Goal: Task Accomplishment & Management: Manage account settings

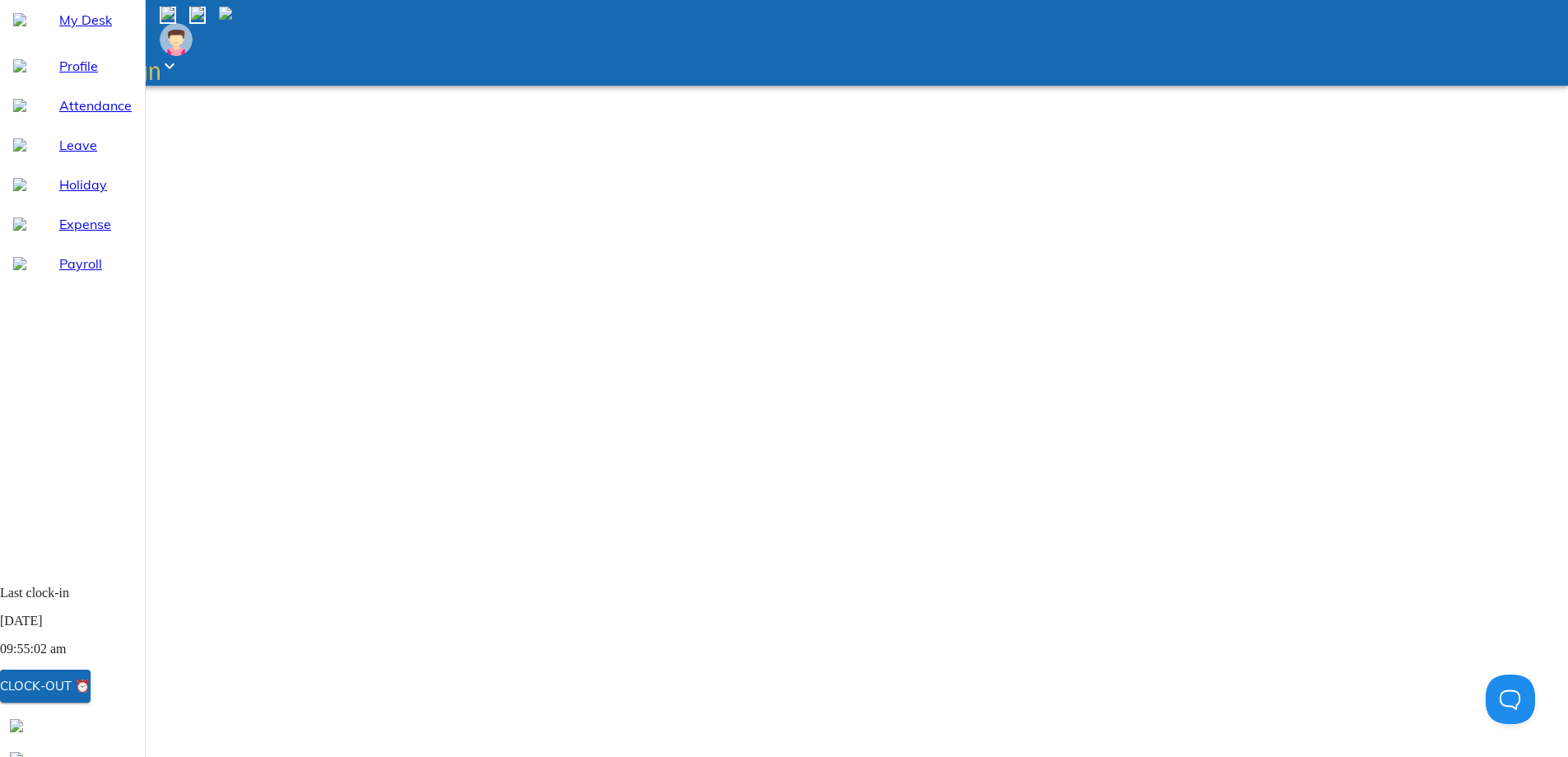
click at [85, 126] on div "Attendance" at bounding box center [72, 105] width 145 height 39
select select "9"
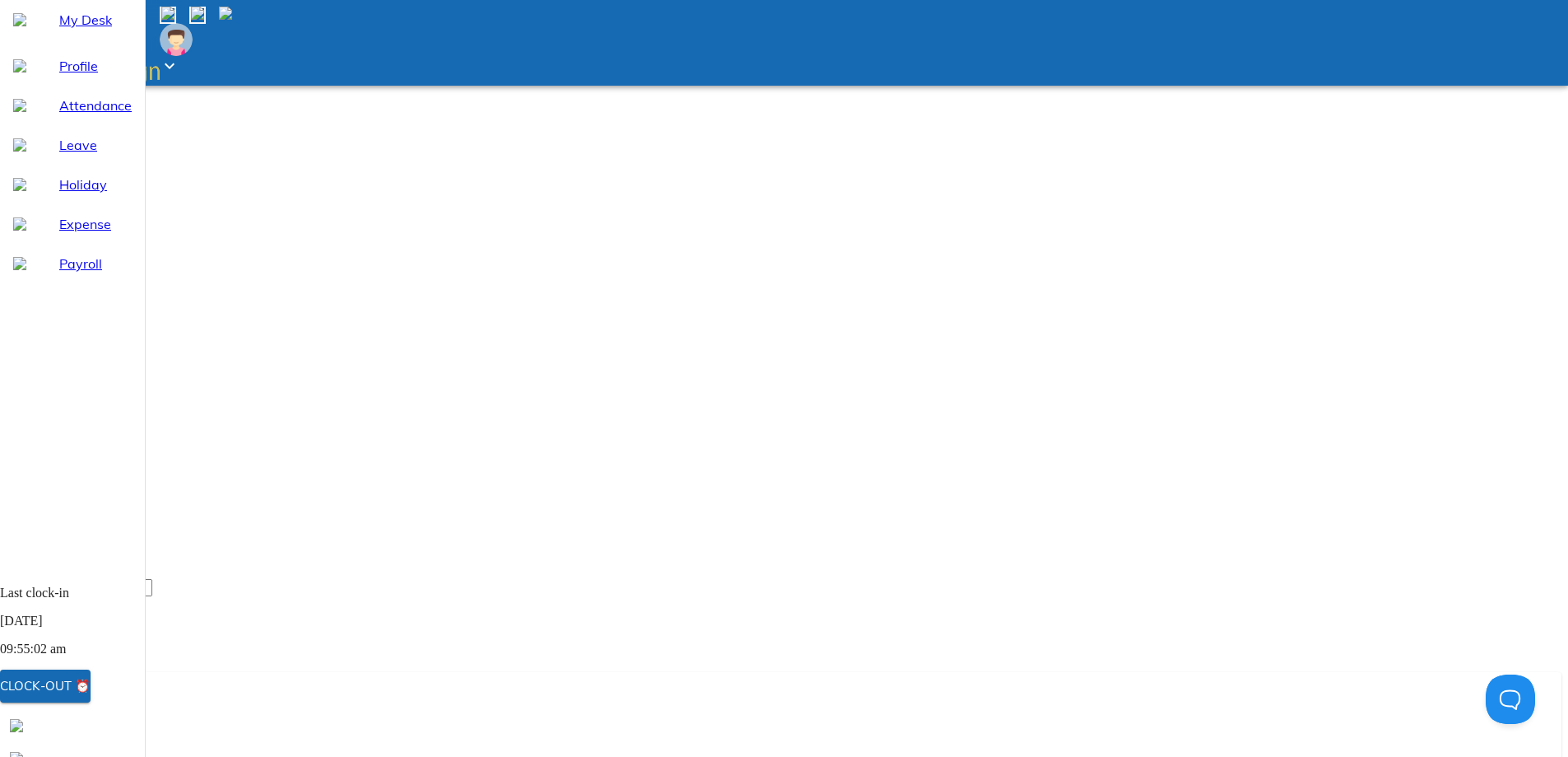
type input "[DATE]"
type input "17"
type input "9"
type input "2025"
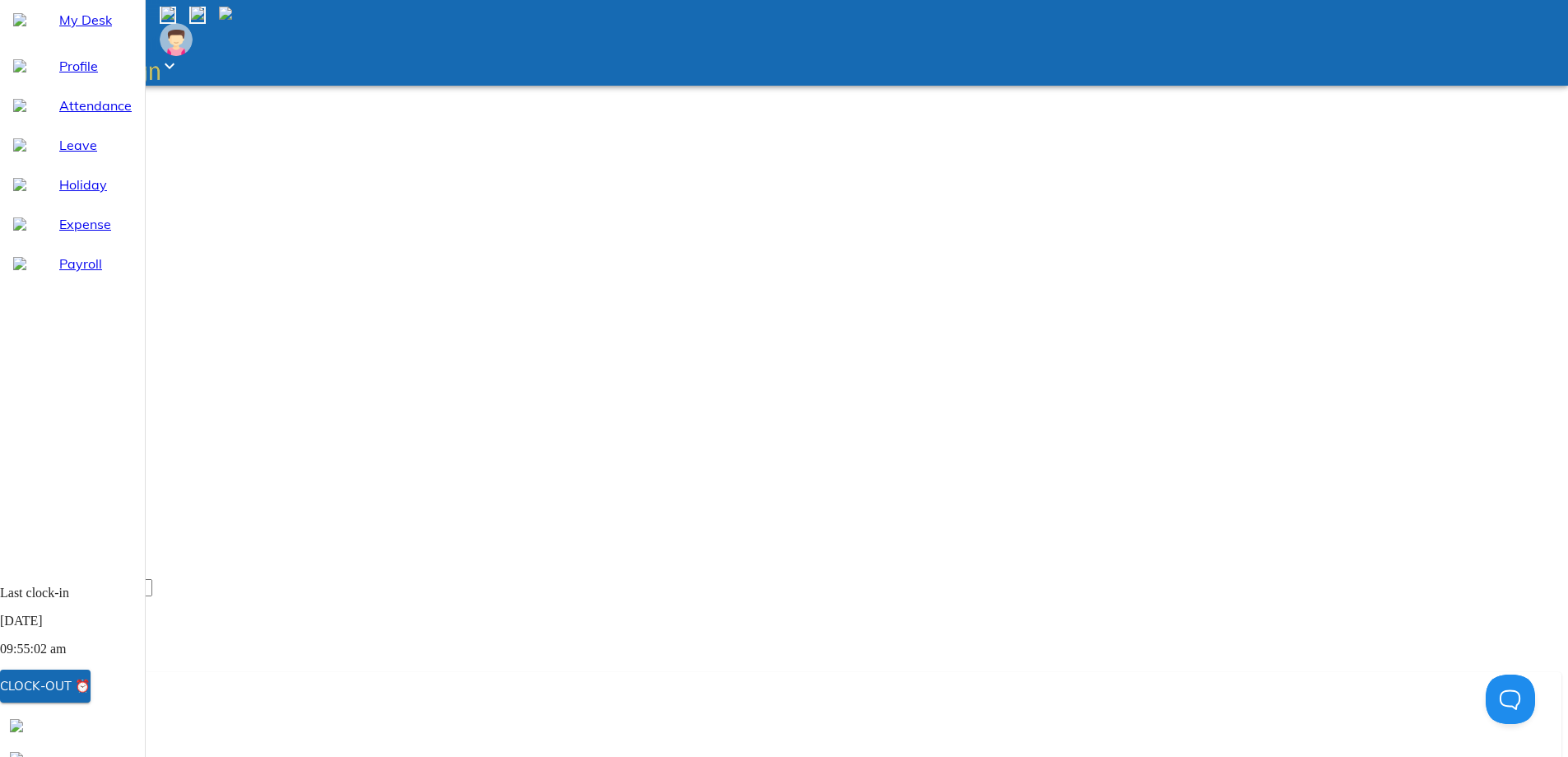
type input "[DATE]"
type input "17"
type input "9"
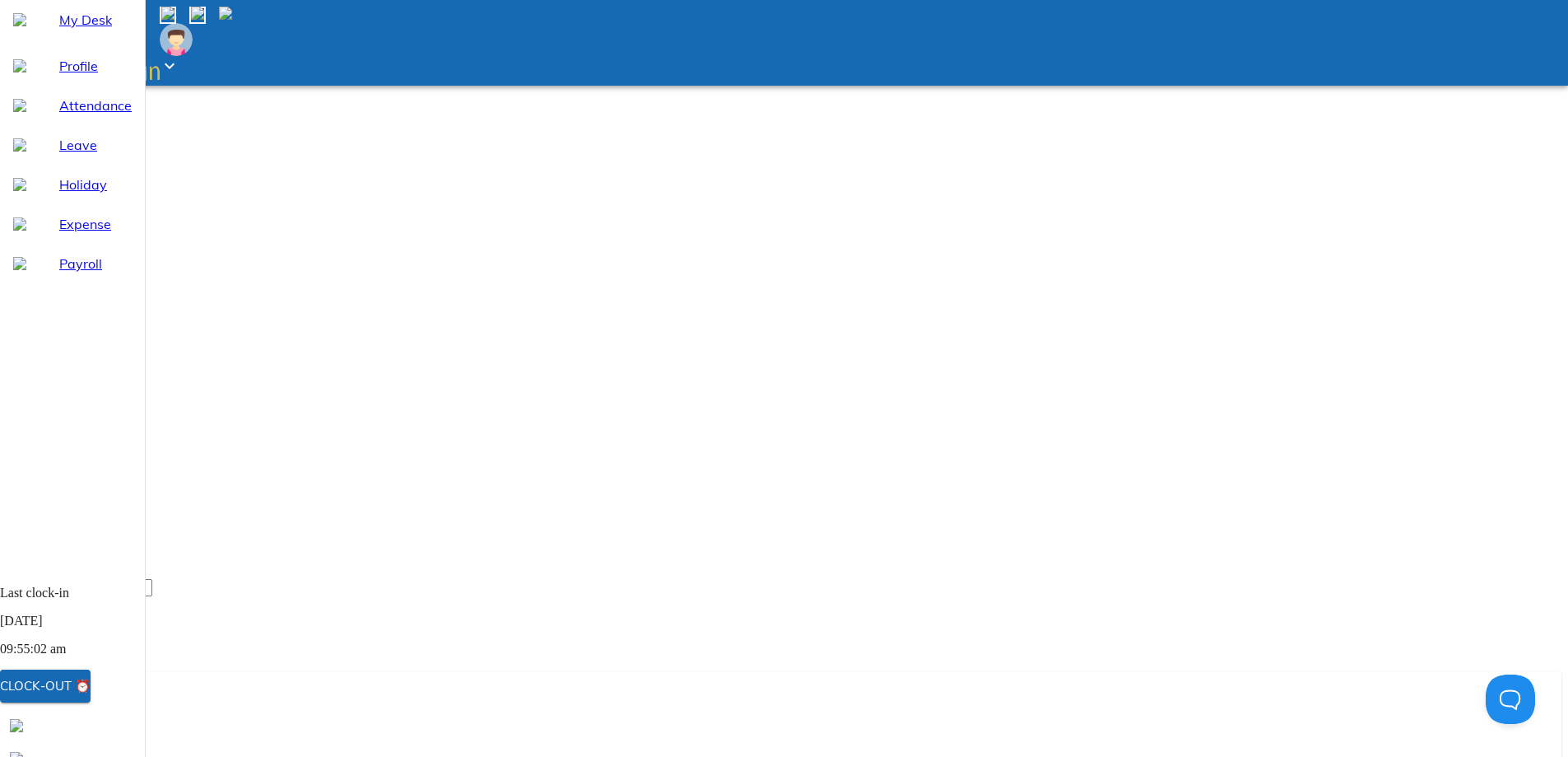
type input "2025"
type textarea "x"
type input "21:59"
type textarea "x"
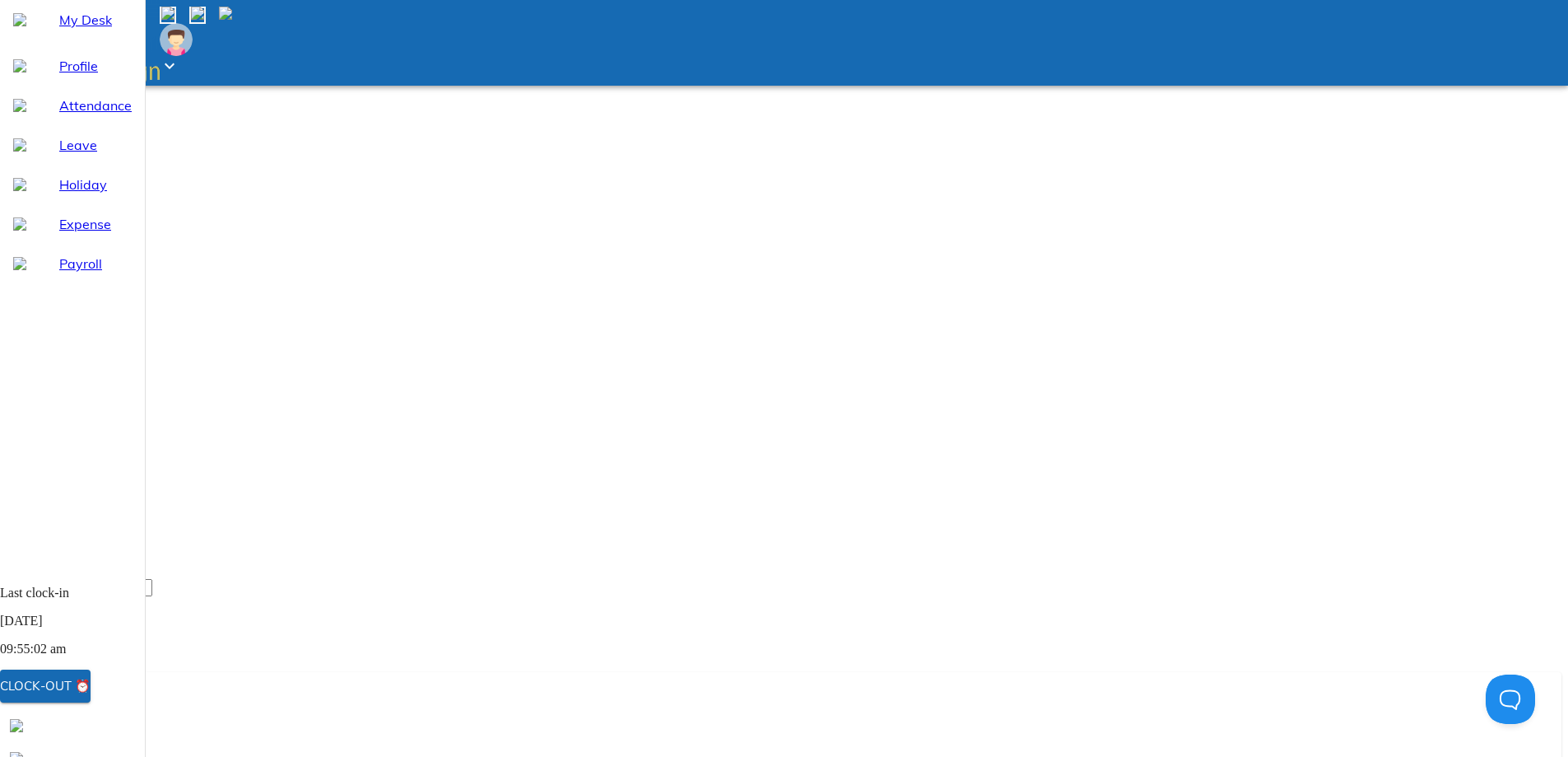
type input "18:59"
type textarea "x"
type input "19:59"
type textarea "x"
type input "19:15"
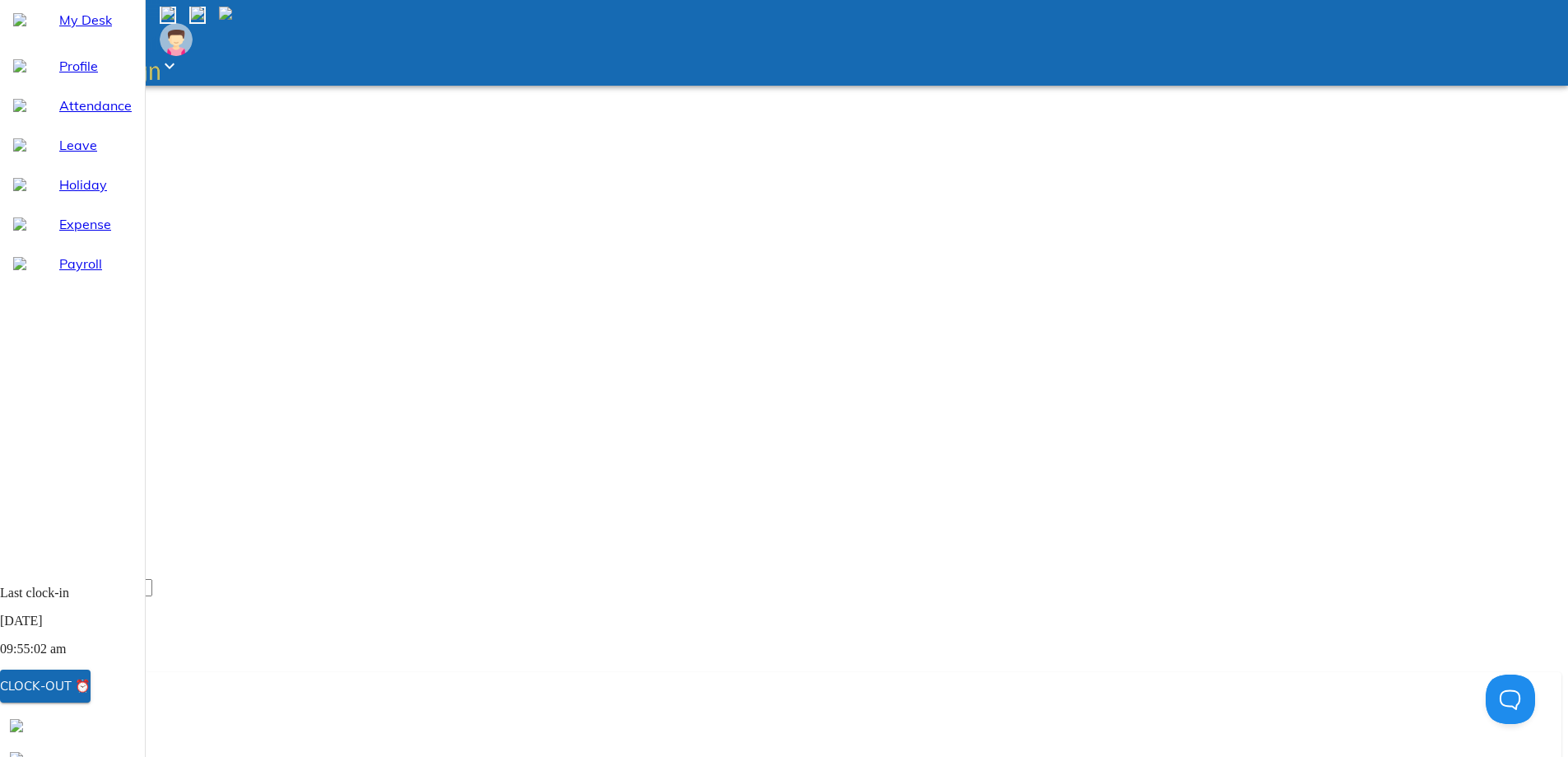
type textarea "x"
type input "19:15"
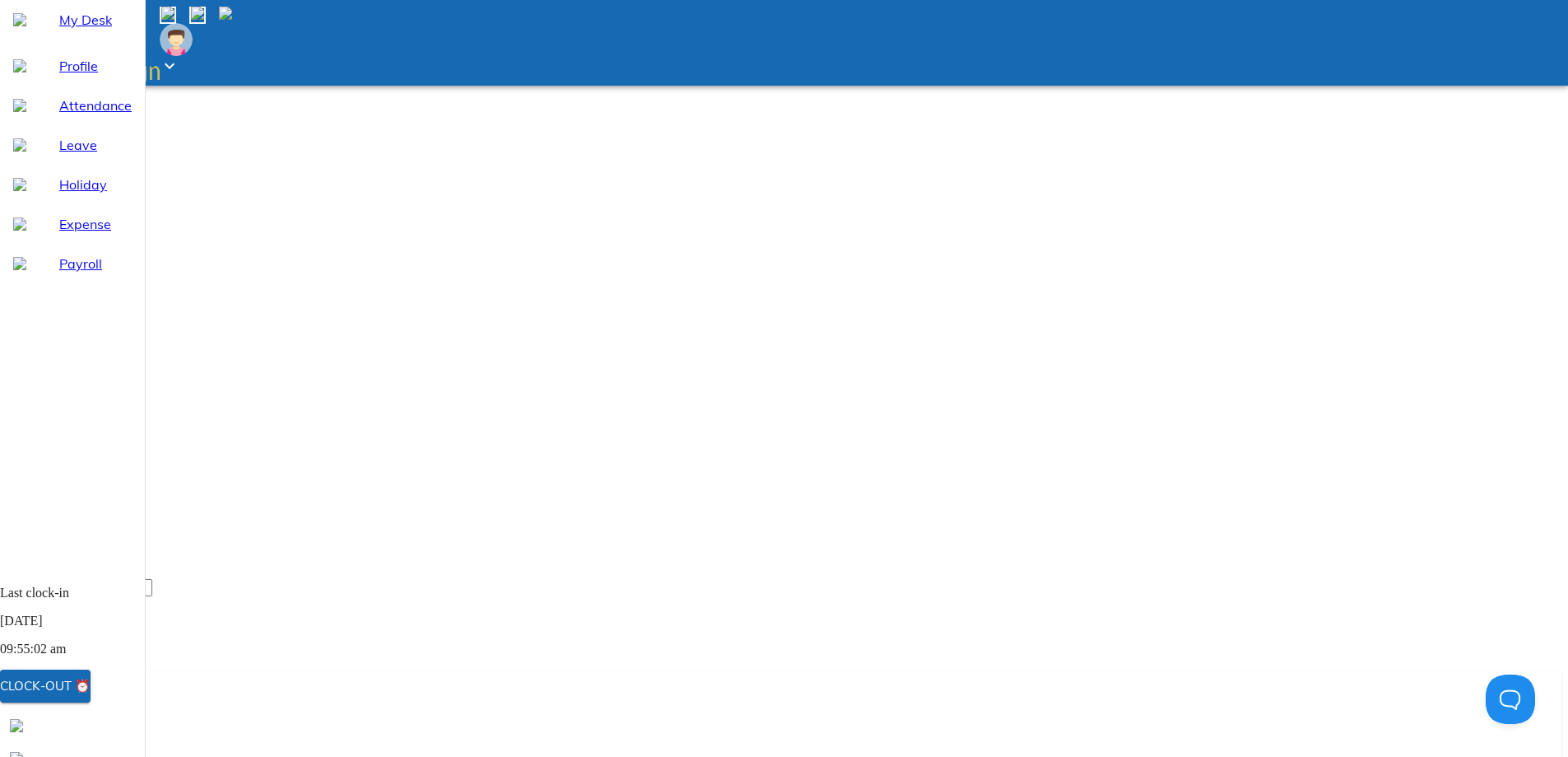
type textarea "x"
type textarea "f"
type textarea "x"
type textarea "fo"
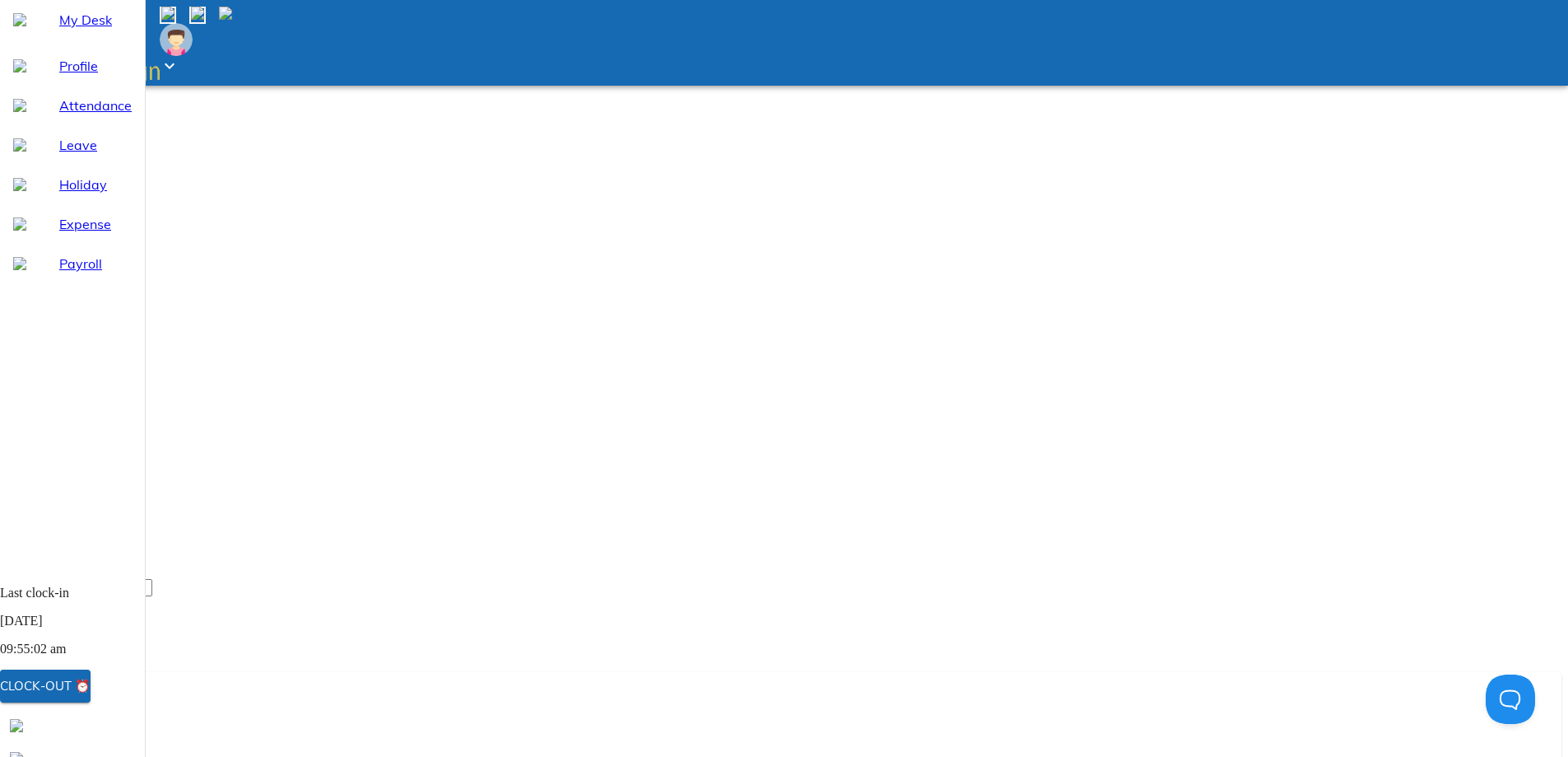
type textarea "x"
type textarea "for"
type textarea "x"
type textarea "fort"
type textarea "x"
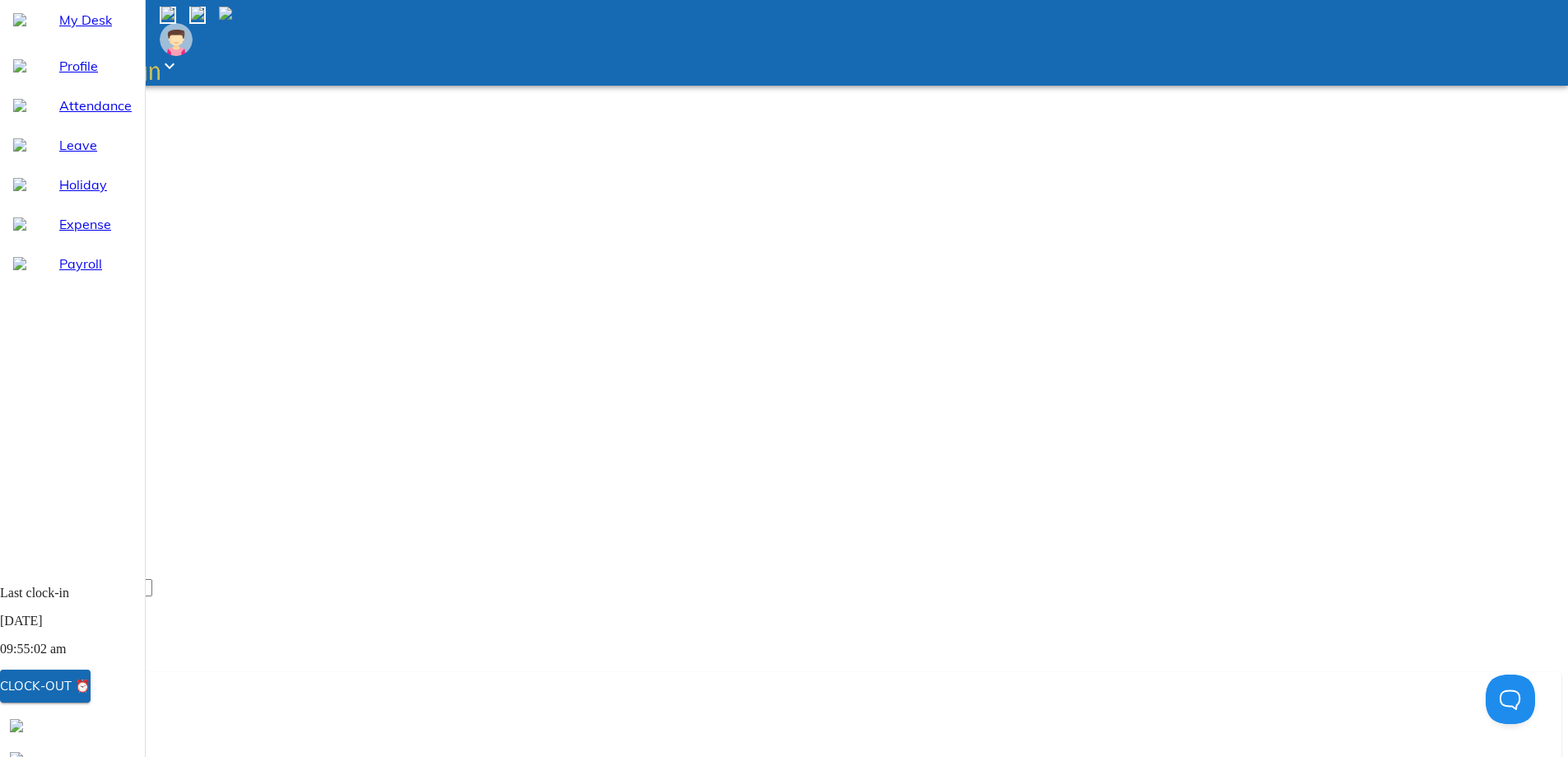
type textarea "for"
type textarea "x"
type textarea "forg"
type textarea "x"
type textarea "forgo"
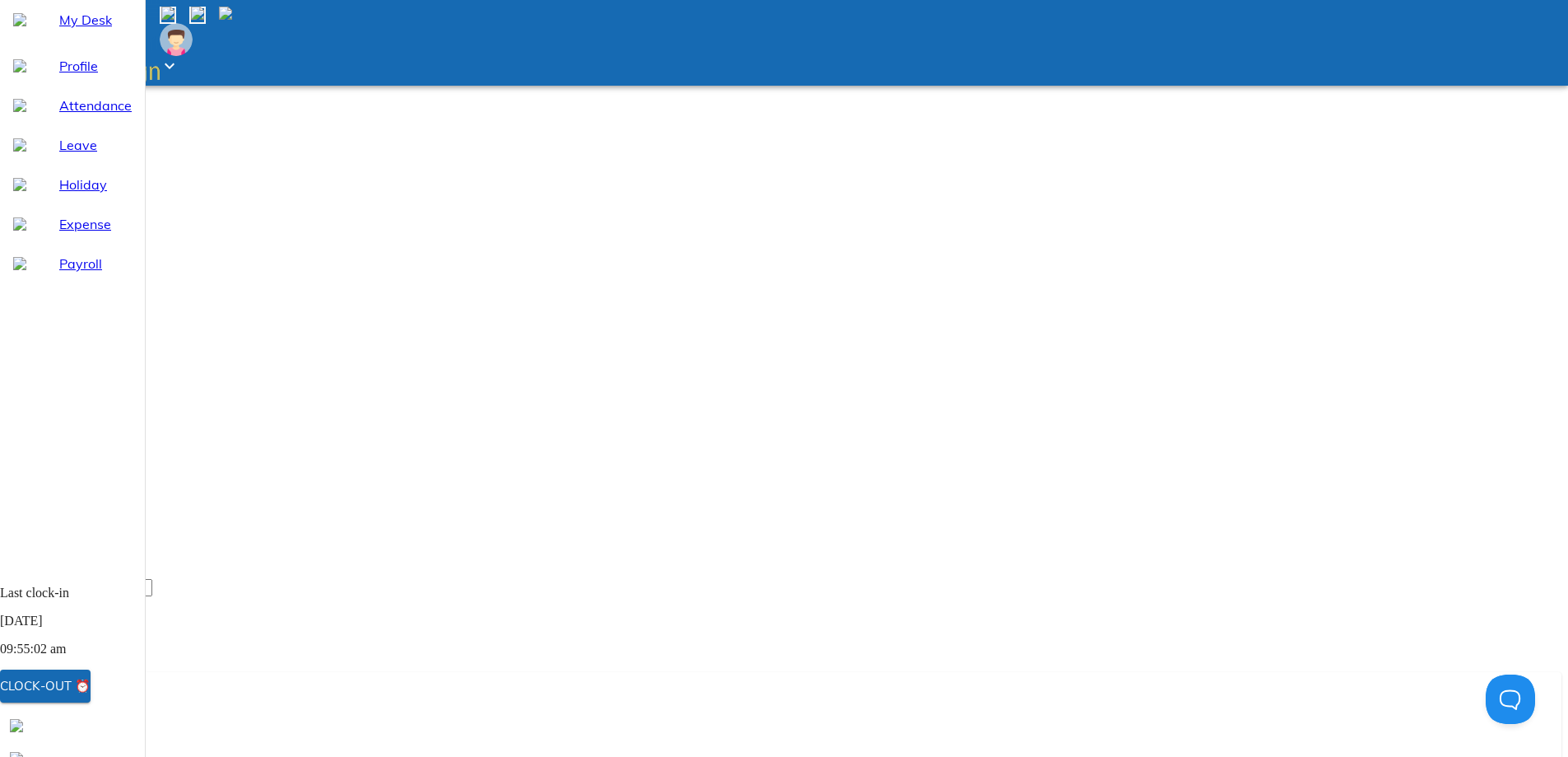
type textarea "x"
type textarea "forgot"
type textarea "x"
type textarea "forgot"
type textarea "x"
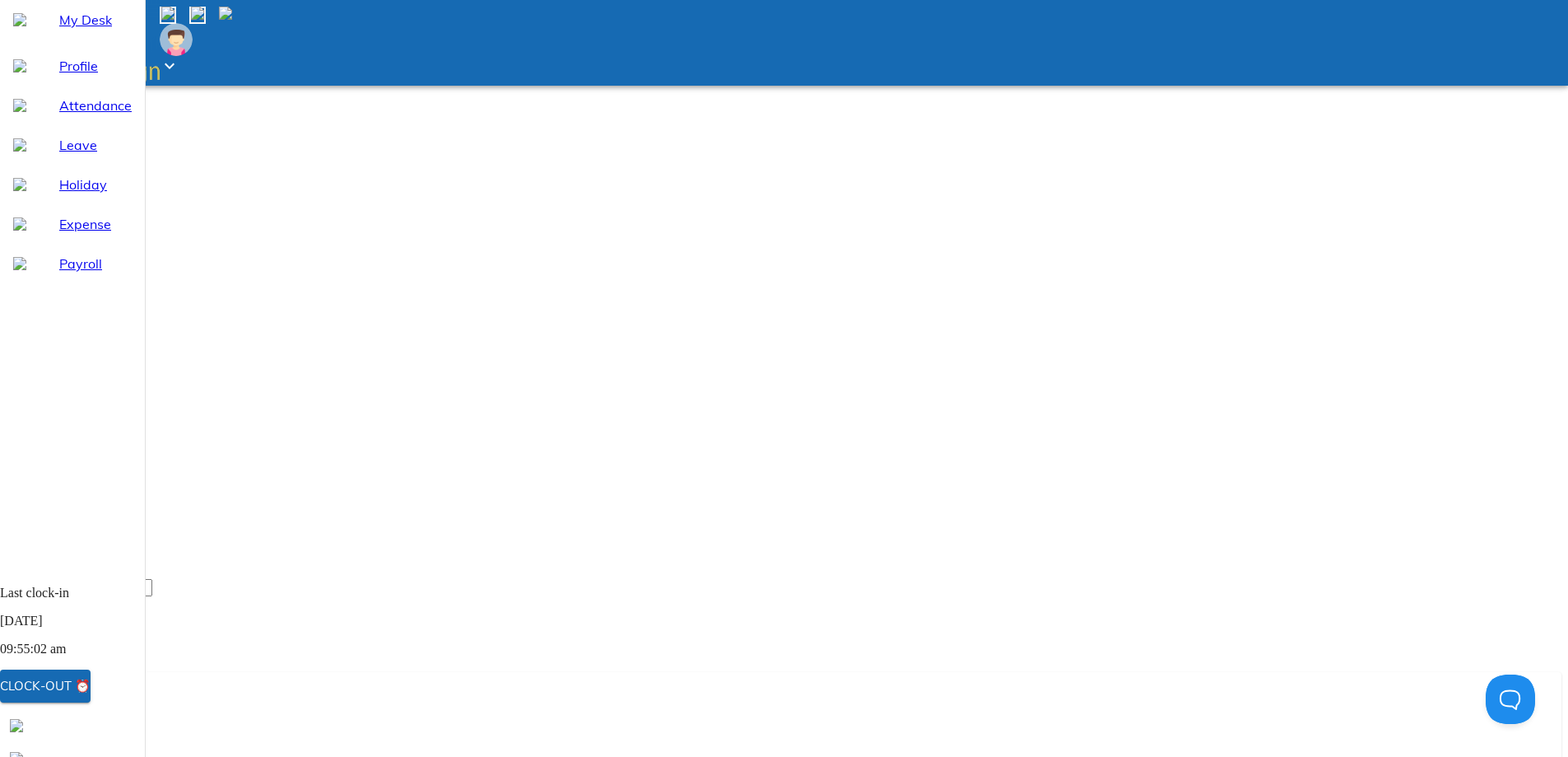
type textarea "forgot t"
type textarea "x"
type textarea "forgot to"
type textarea "x"
type textarea "forgot to"
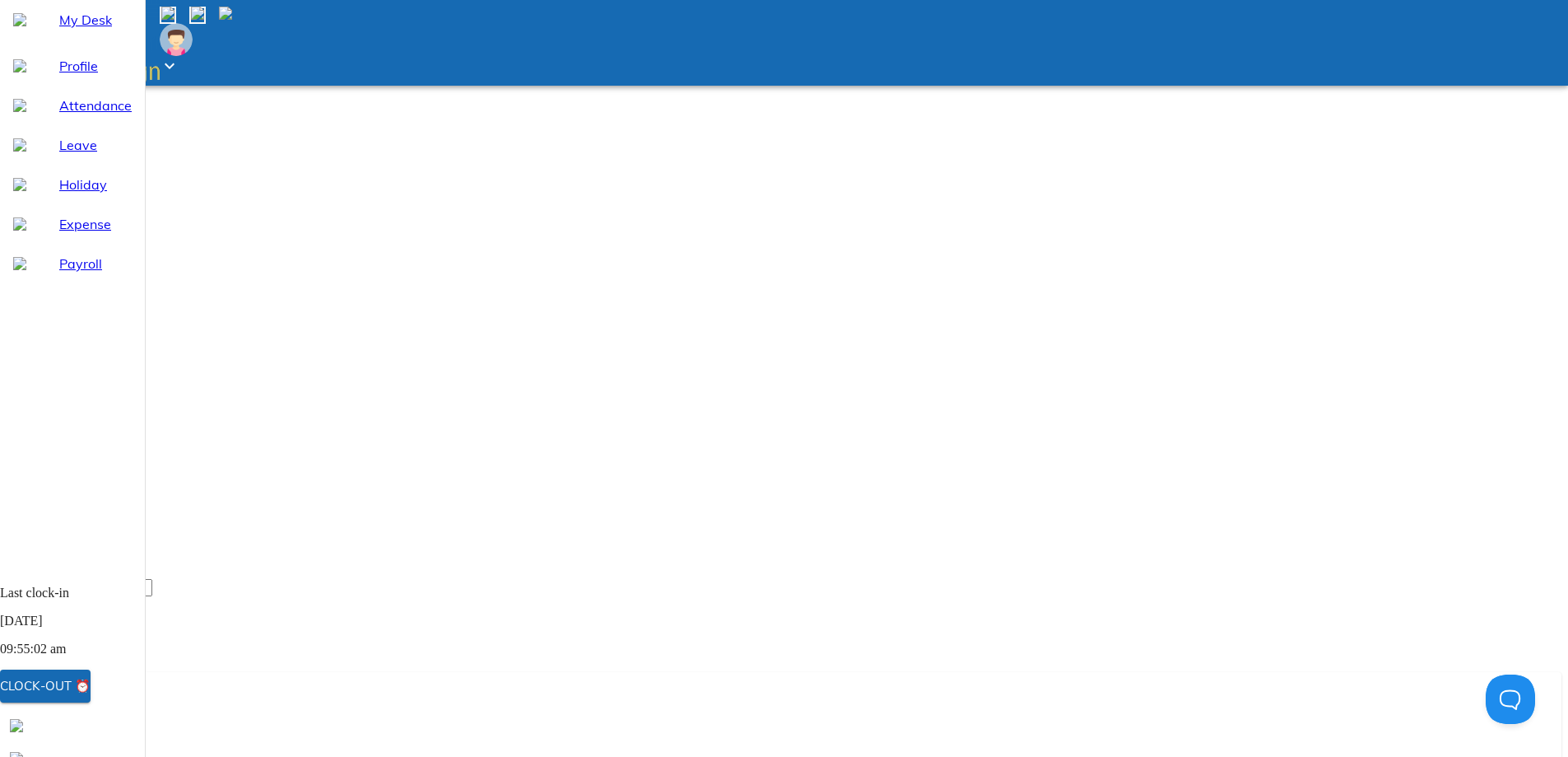
type textarea "x"
type textarea "forgot to l"
type textarea "x"
type textarea "forgot to lo"
type textarea "x"
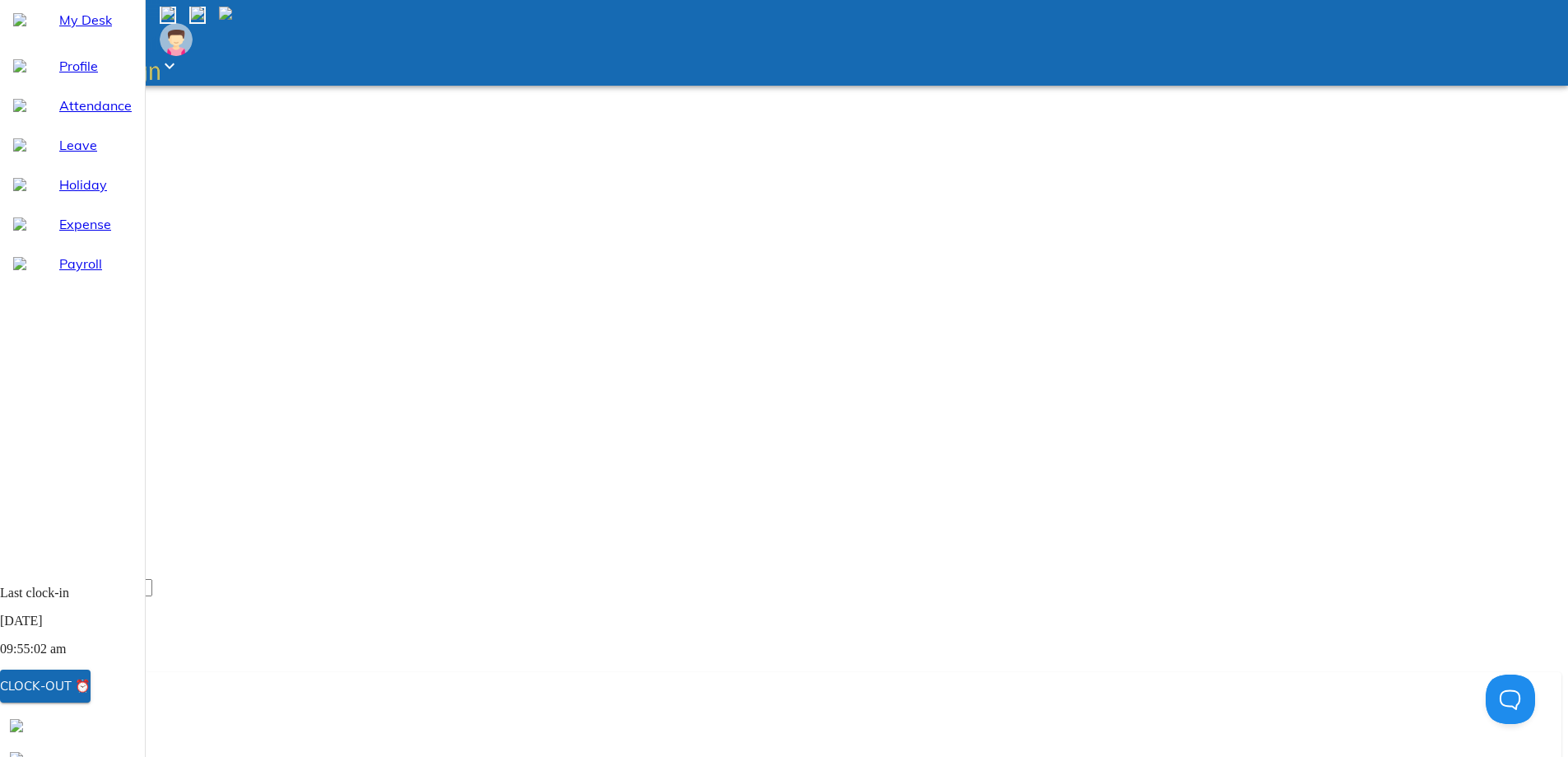
type textarea "forgot to log"
type textarea "x"
type textarea "forgot to log"
type textarea "x"
type textarea "forgot to log o"
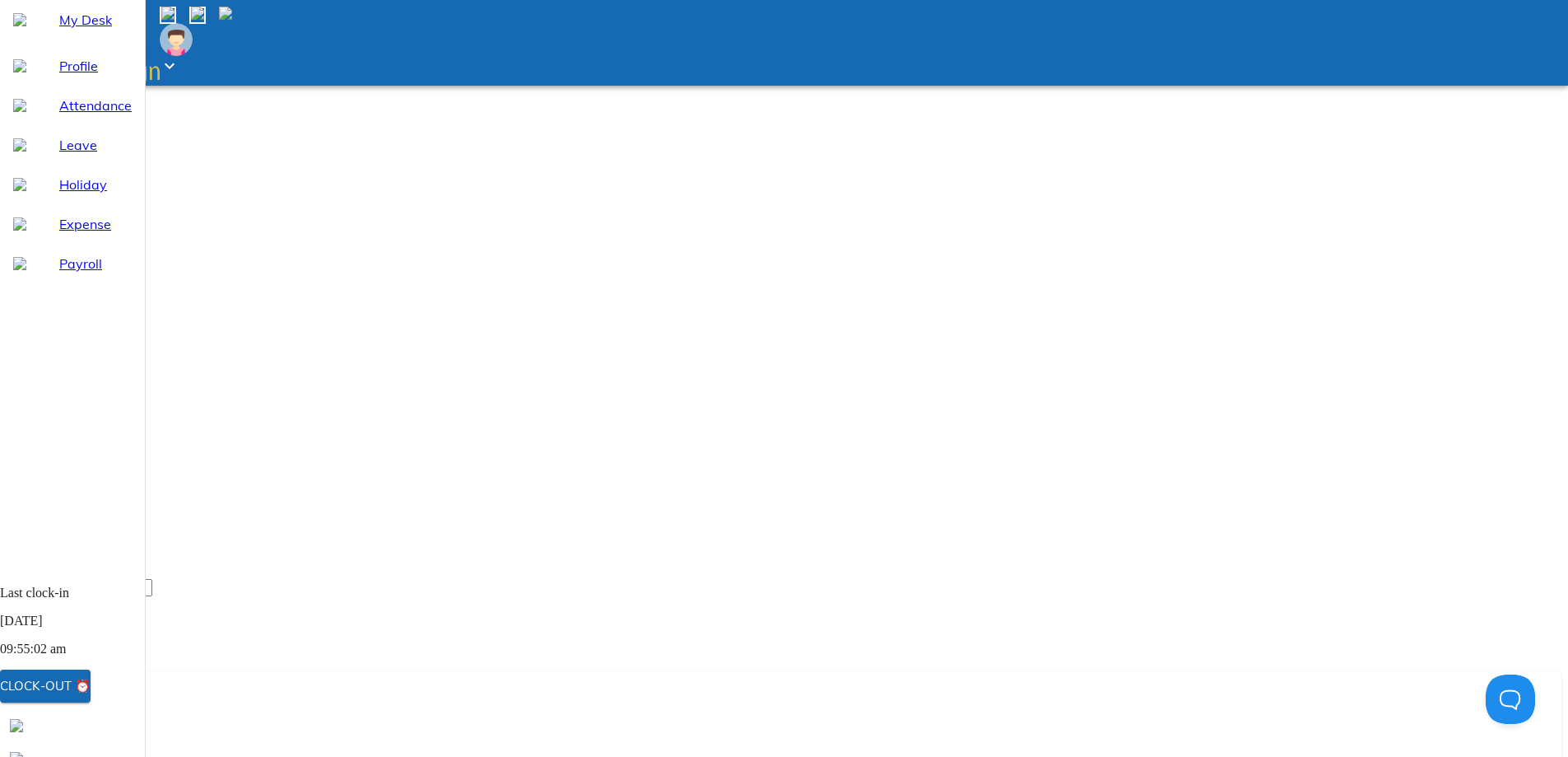
type textarea "x"
type textarea "forgot to log ou"
type textarea "x"
type textarea "forgot to log out"
type textarea "x"
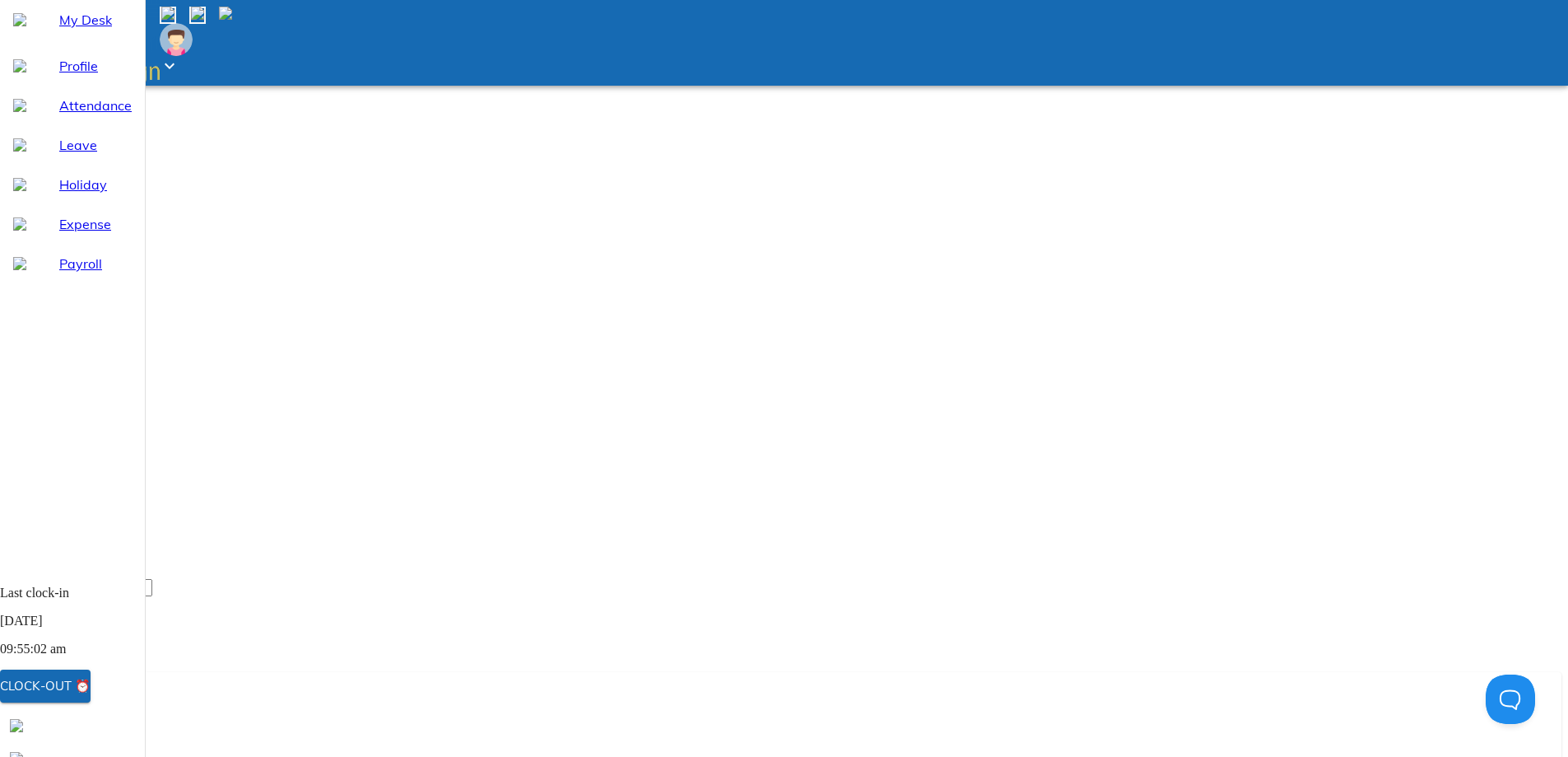
type textarea "forgot to log out"
type textarea "x"
type textarea "forgot to log out"
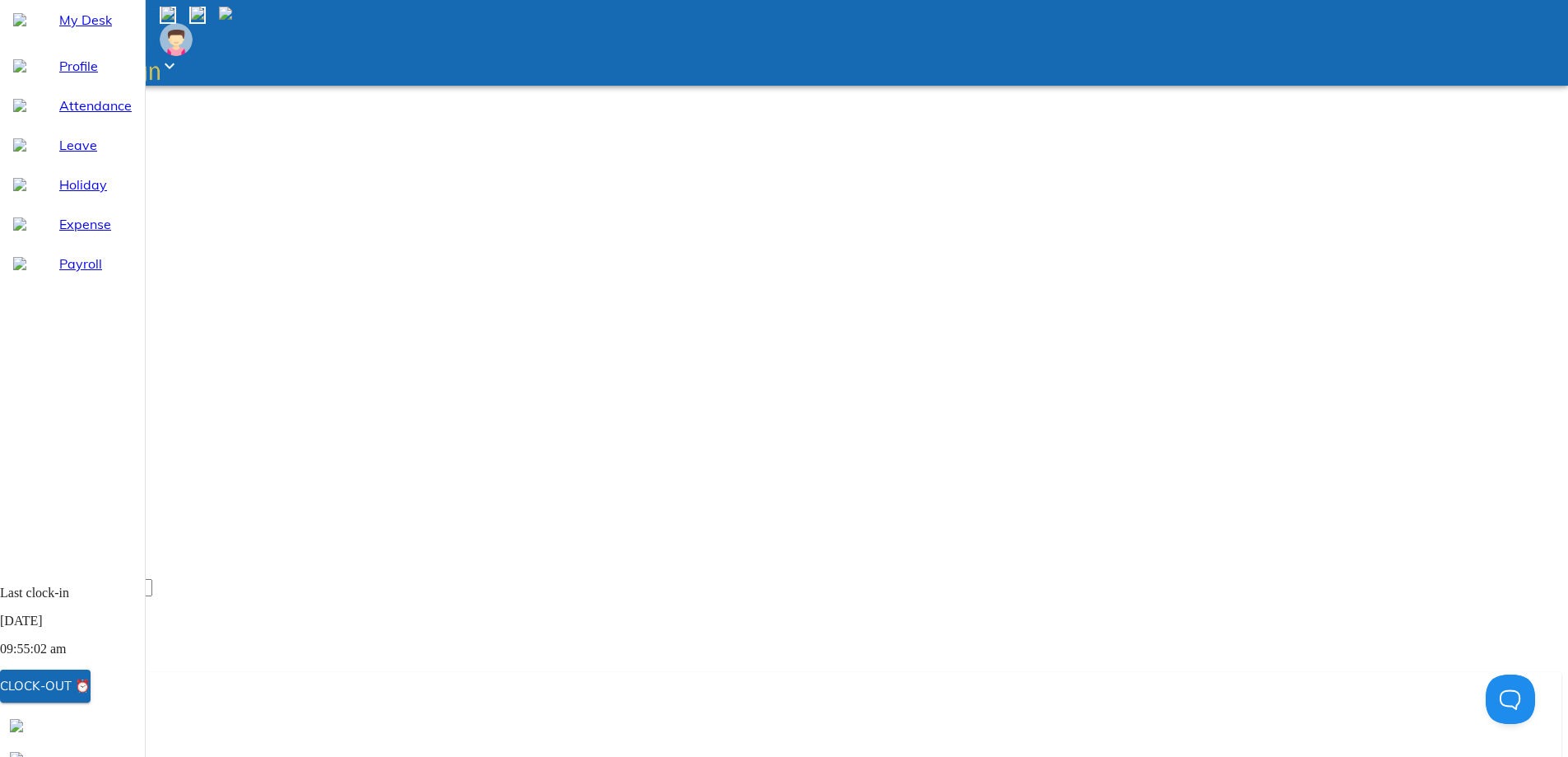
type textarea "x"
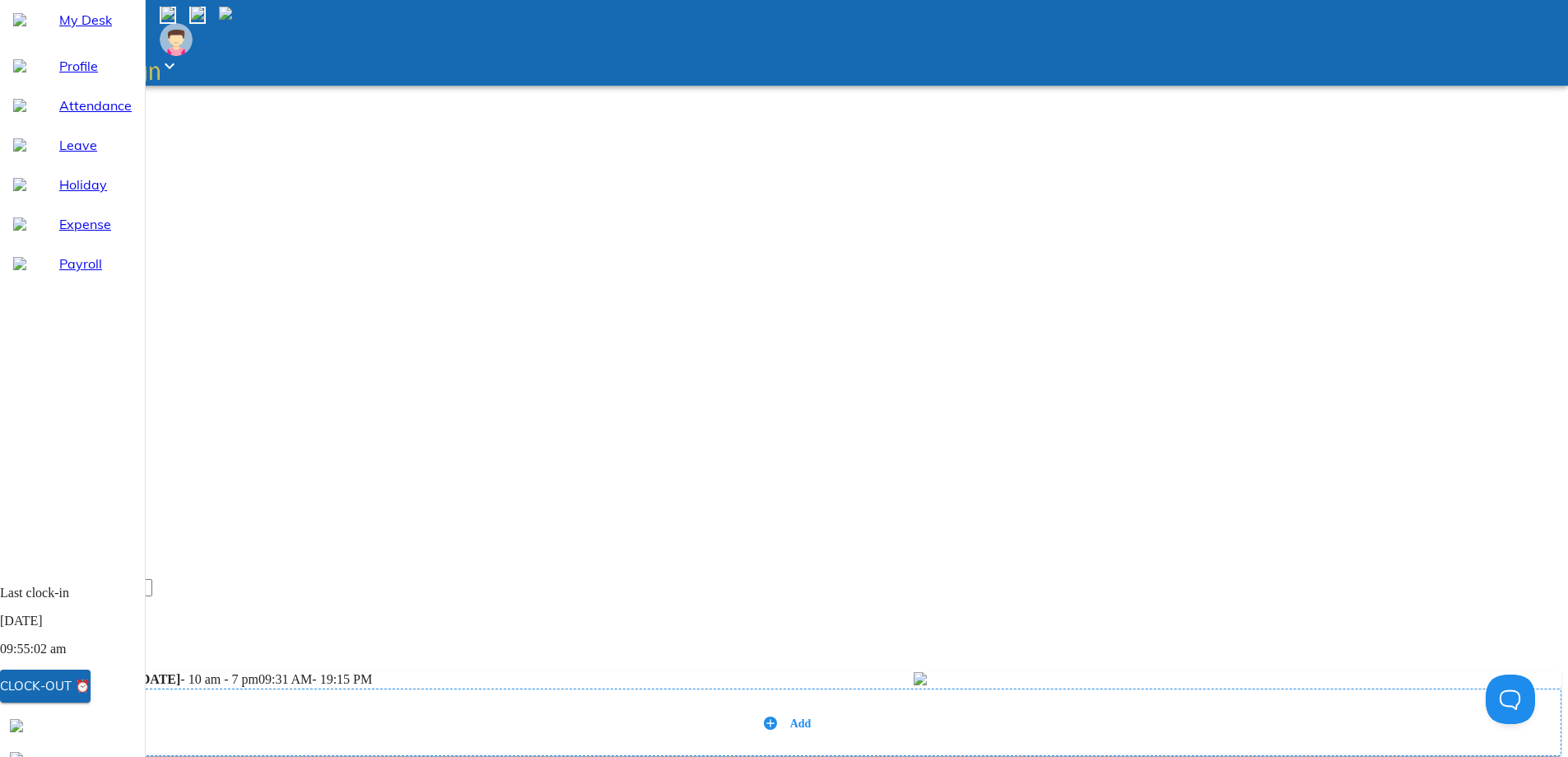
click at [106, 756] on span "Send request" at bounding box center [62, 770] width 86 height 20
